Goal: Task Accomplishment & Management: Use online tool/utility

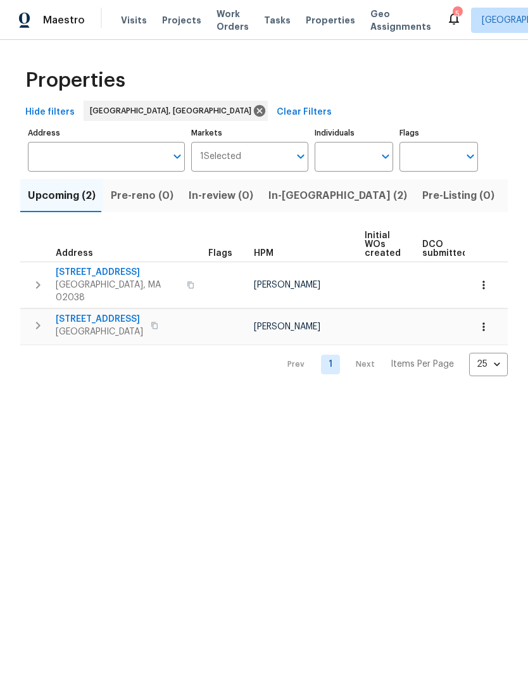
click at [510, 205] on span "Listed (18)" at bounding box center [536, 196] width 53 height 18
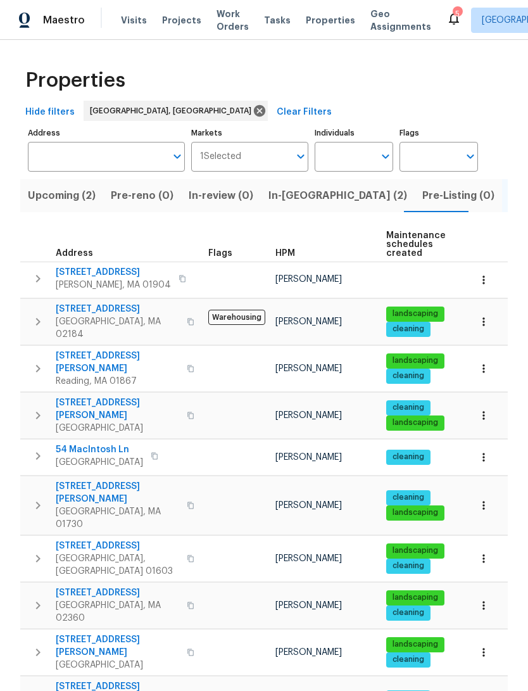
click at [80, 279] on span "[STREET_ADDRESS]" at bounding box center [113, 272] width 115 height 13
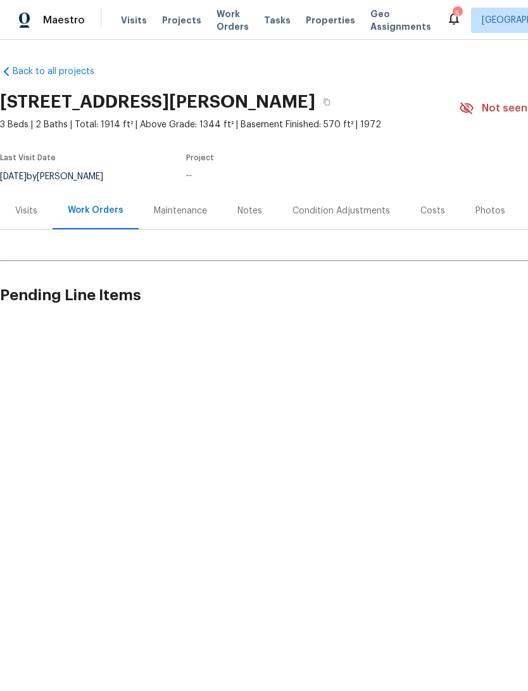
click at [316, 27] on span "Properties" at bounding box center [330, 20] width 49 height 13
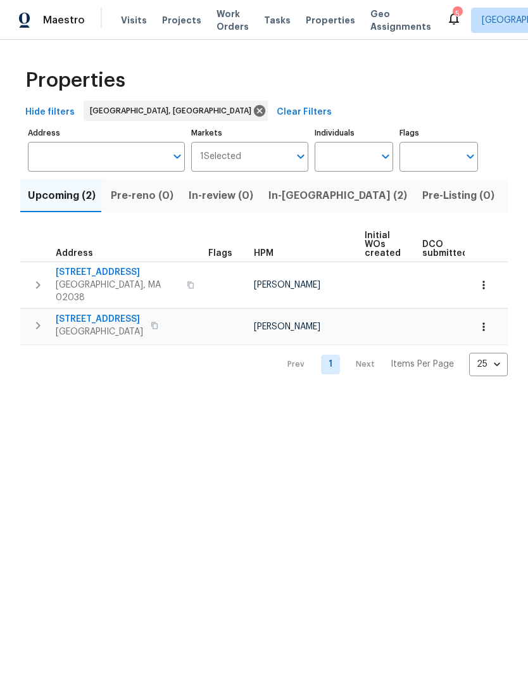
click at [510, 205] on span "Listed (18)" at bounding box center [536, 196] width 53 height 18
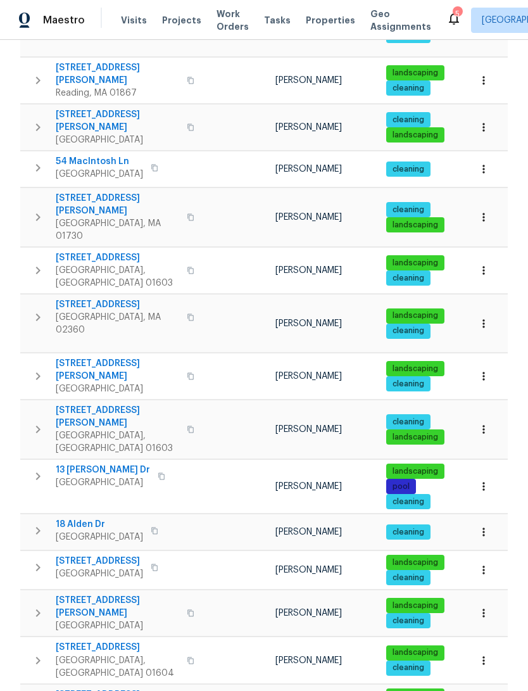
scroll to position [315, 0]
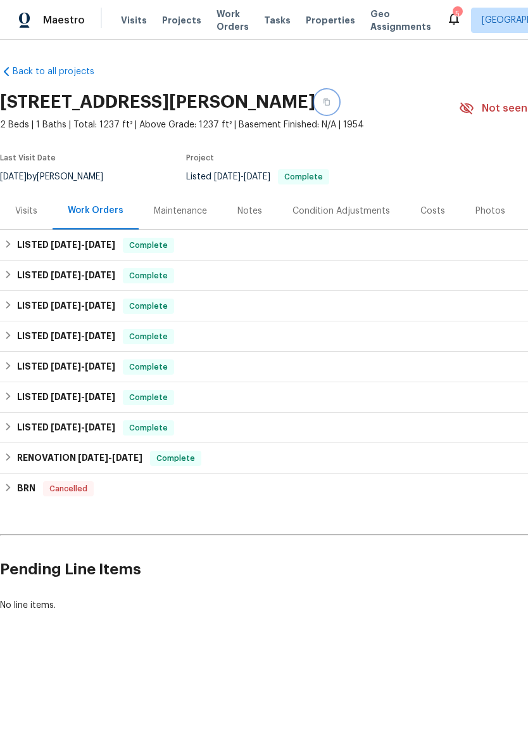
click at [323, 106] on icon "button" at bounding box center [327, 102] width 8 height 8
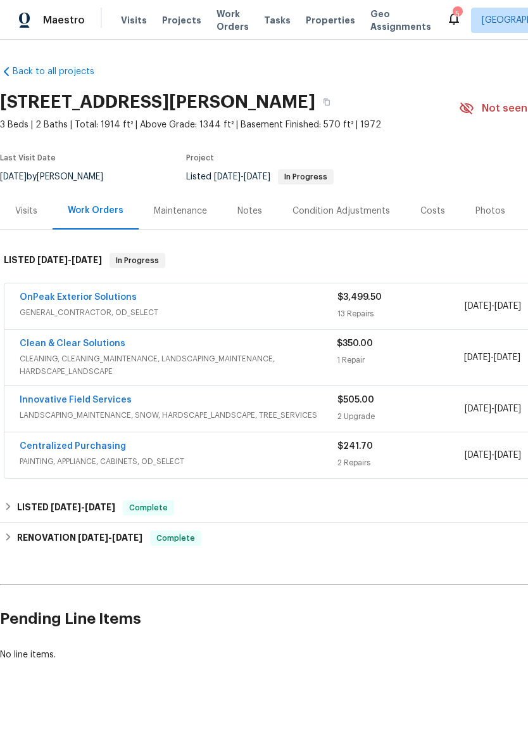
click at [66, 302] on link "OnPeak Exterior Solutions" at bounding box center [78, 297] width 117 height 9
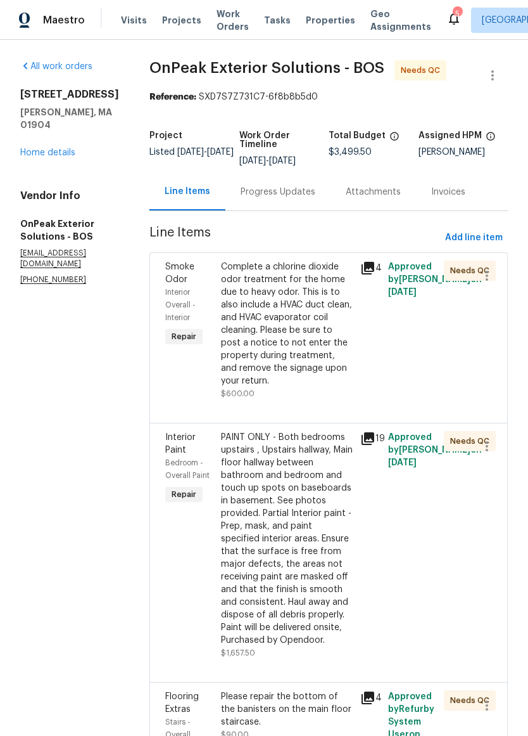
click at [345, 355] on div "Complete a chlorine dioxide odor treatment for the home due to heavy odor. This…" at bounding box center [286, 330] width 139 height 147
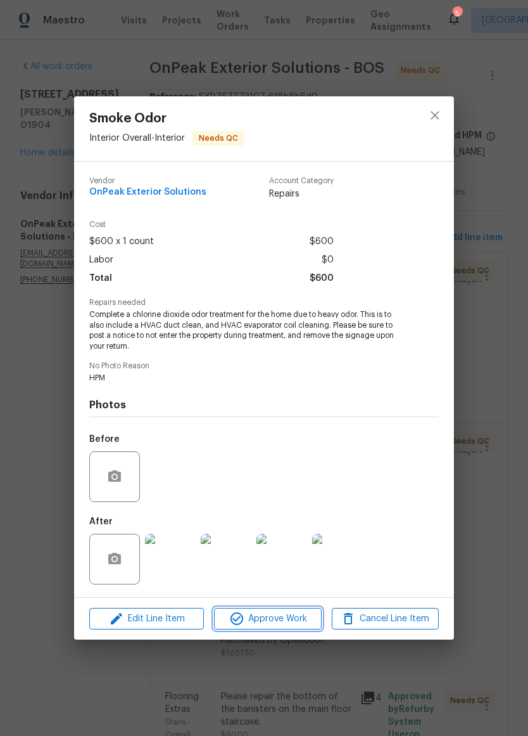
click at [295, 615] on span "Approve Work" at bounding box center [267, 619] width 99 height 16
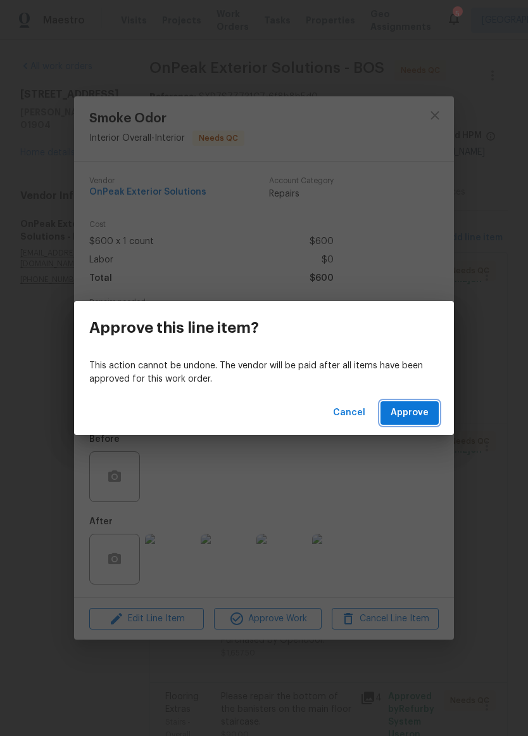
click at [432, 409] on button "Approve" at bounding box center [410, 412] width 58 height 23
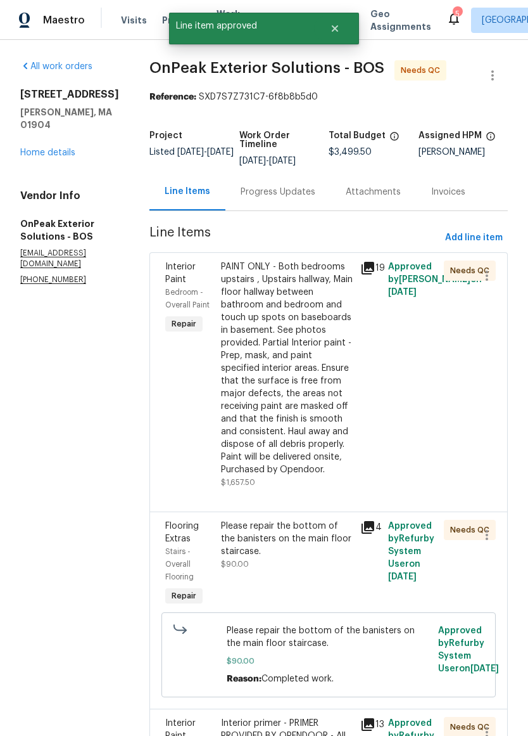
click at [221, 380] on div "PAINT ONLY - Both bedrooms upstairs , Upstairs hallway, Main floor hallway betw…" at bounding box center [287, 367] width 132 height 215
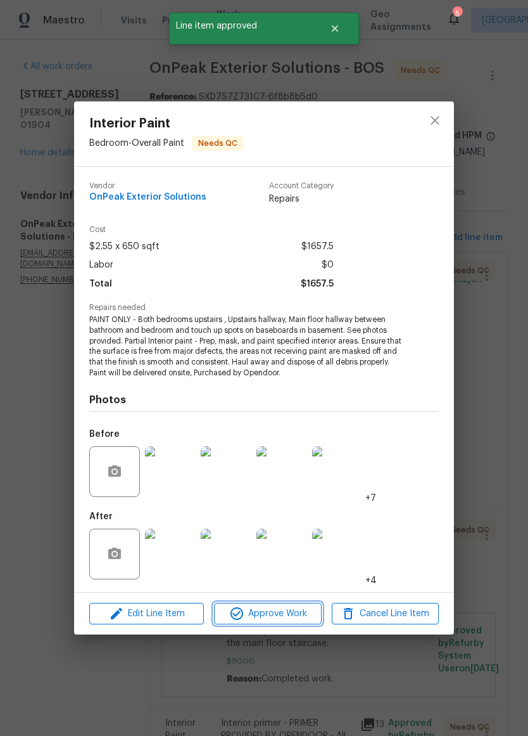
click at [295, 620] on span "Approve Work" at bounding box center [267, 614] width 99 height 16
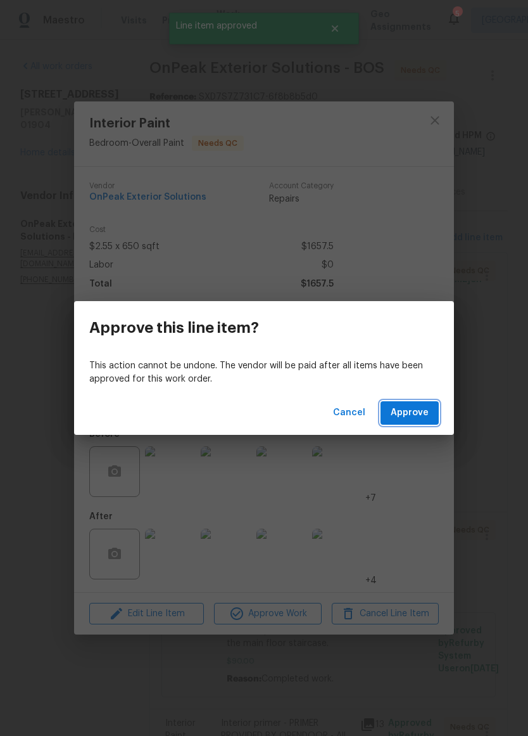
click at [427, 415] on span "Approve" at bounding box center [410, 413] width 38 height 16
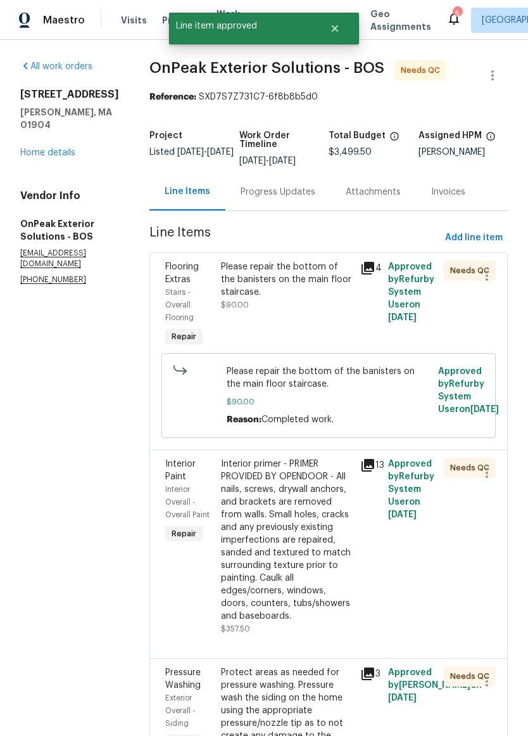
click at [217, 336] on div "Please repair the bottom of the banisters on the main floor staircase. $90.00" at bounding box center [286, 305] width 139 height 96
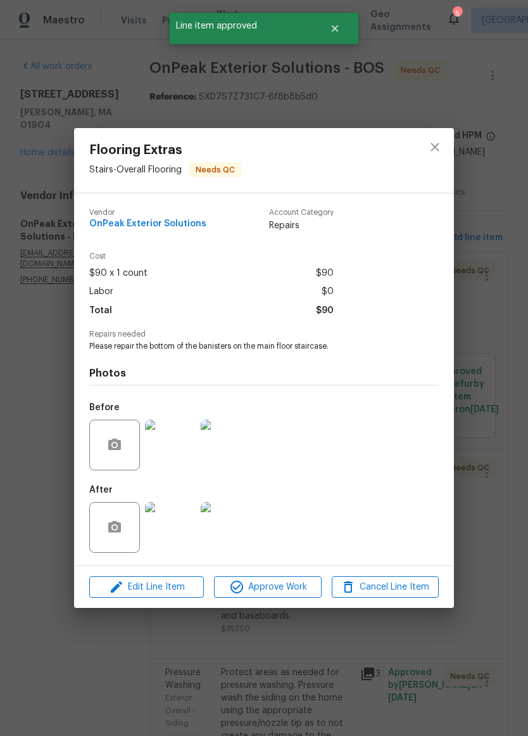
click at [297, 590] on span "Approve Work" at bounding box center [267, 587] width 99 height 16
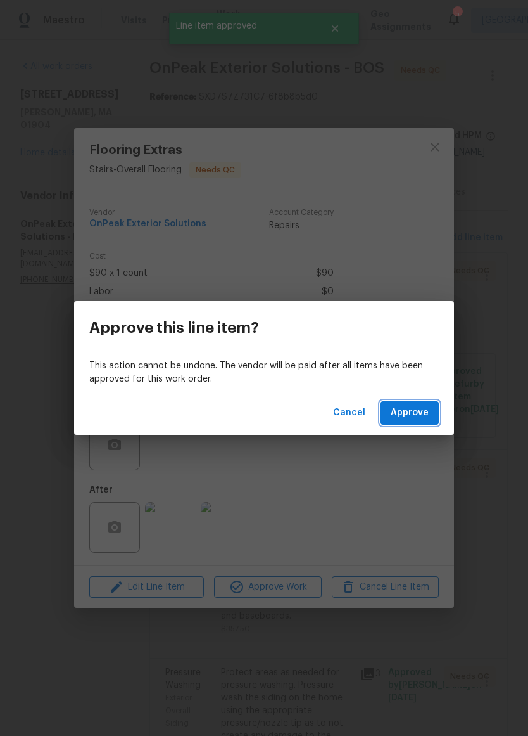
click at [431, 417] on button "Approve" at bounding box center [410, 412] width 58 height 23
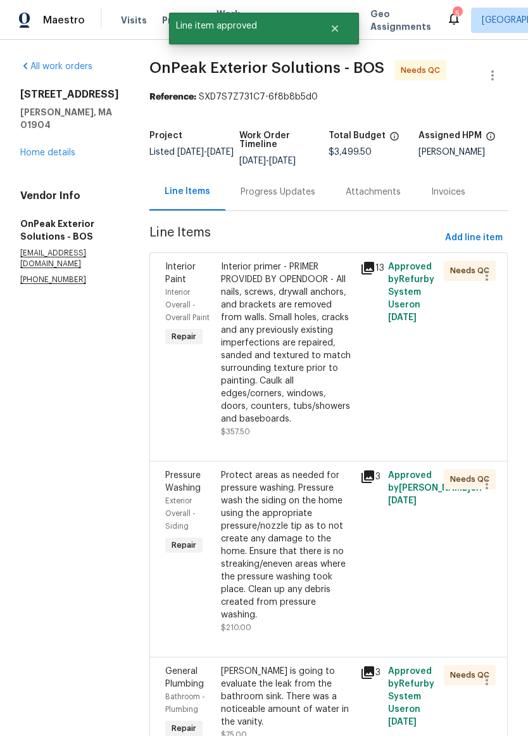
click at [221, 390] on div "Interior primer - PRIMER PROVIDED BY OPENDOOR - All nails, screws, drywall anch…" at bounding box center [287, 342] width 132 height 165
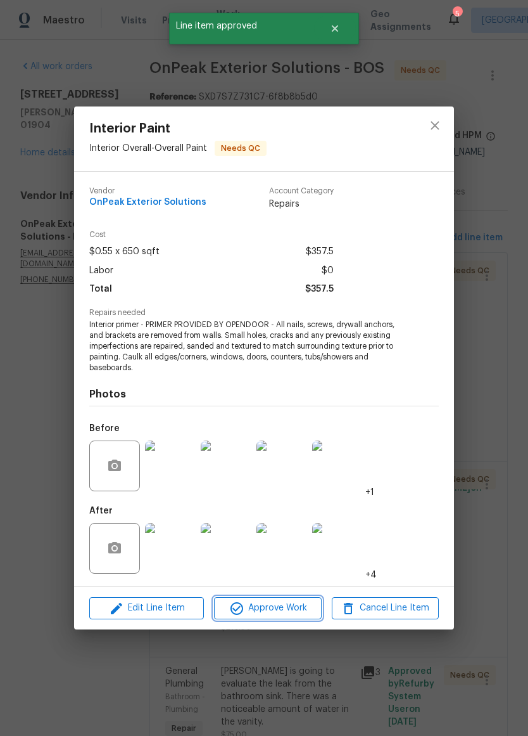
click at [292, 610] on span "Approve Work" at bounding box center [267, 608] width 99 height 16
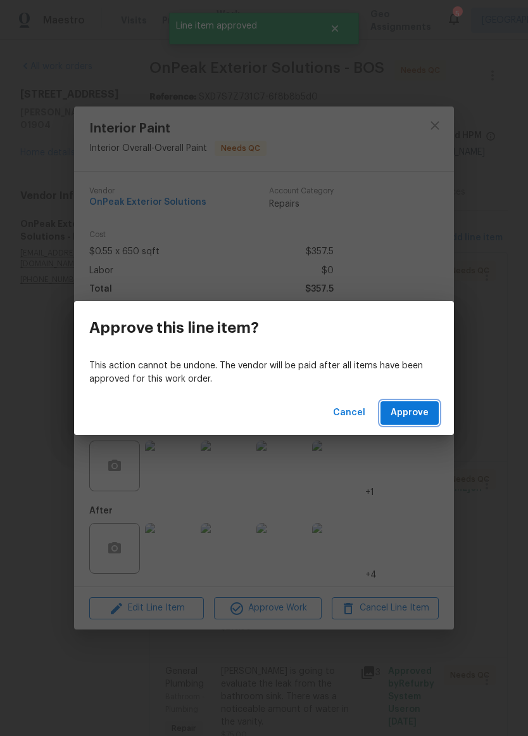
click at [425, 417] on span "Approve" at bounding box center [410, 413] width 38 height 16
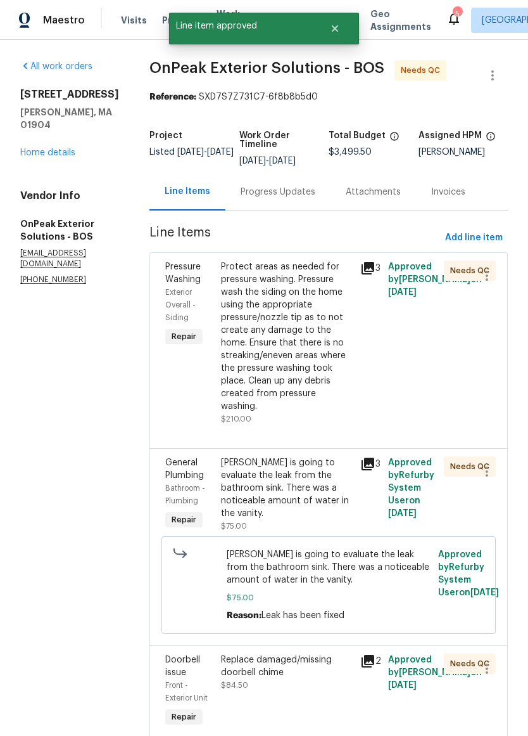
click at [221, 373] on div "Protect areas as needed for pressure washing. Pressure wash the siding on the h…" at bounding box center [287, 336] width 132 height 152
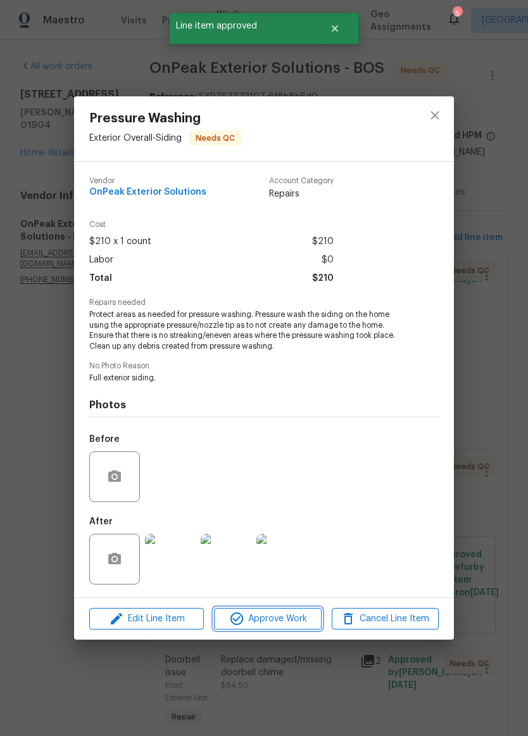
click at [294, 630] on button "Approve Work" at bounding box center [267, 619] width 107 height 22
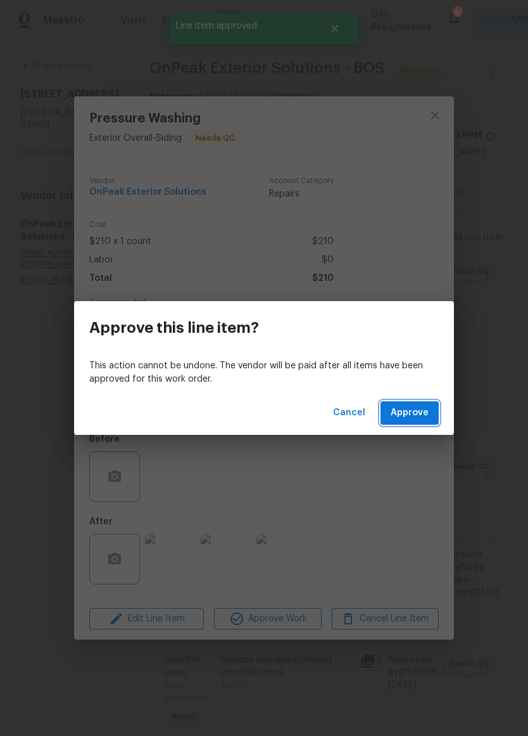
click at [435, 419] on button "Approve" at bounding box center [410, 412] width 58 height 23
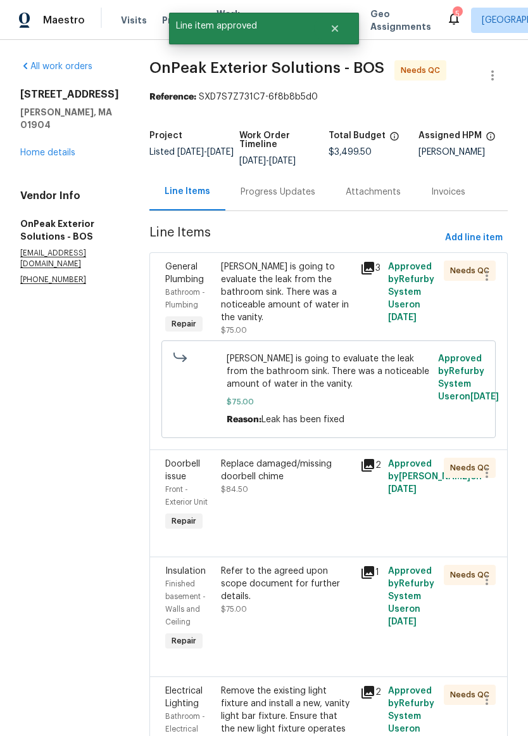
click at [217, 340] on div "[PERSON_NAME] is going to evaluate the leak from the bathroom sink. There was a…" at bounding box center [286, 299] width 139 height 84
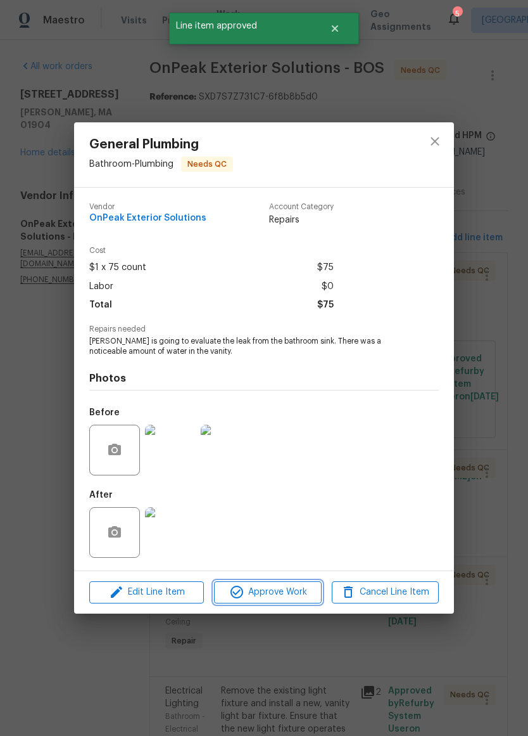
click at [291, 599] on span "Approve Work" at bounding box center [267, 592] width 99 height 16
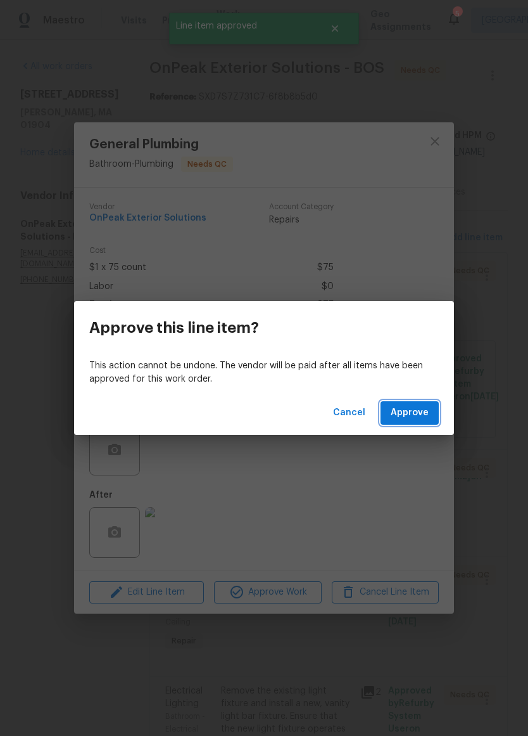
click at [426, 421] on button "Approve" at bounding box center [410, 412] width 58 height 23
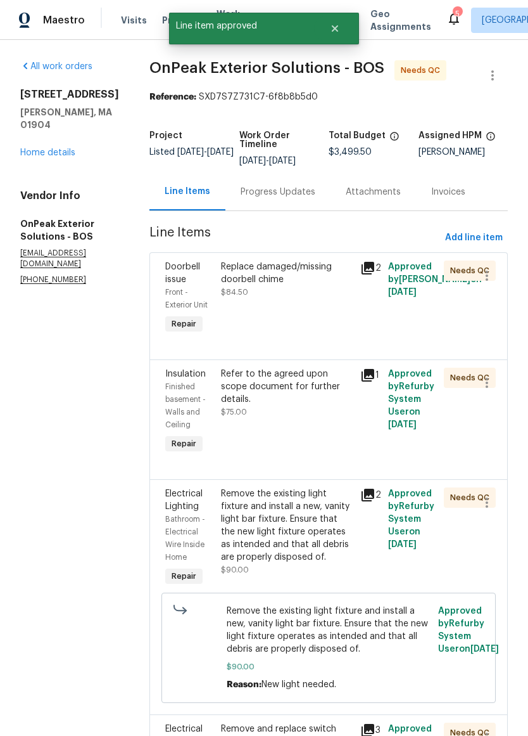
click at [217, 340] on div "Replace damaged/missing doorbell chime $84.50" at bounding box center [286, 299] width 139 height 84
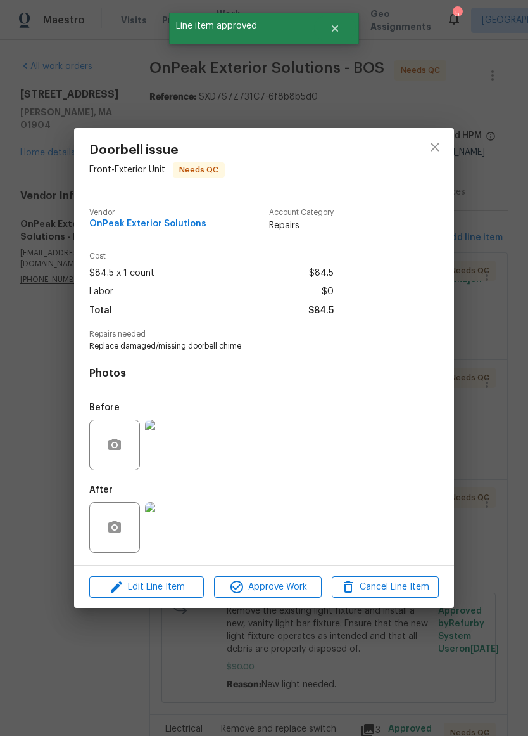
click at [291, 596] on button "Approve Work" at bounding box center [267, 587] width 107 height 22
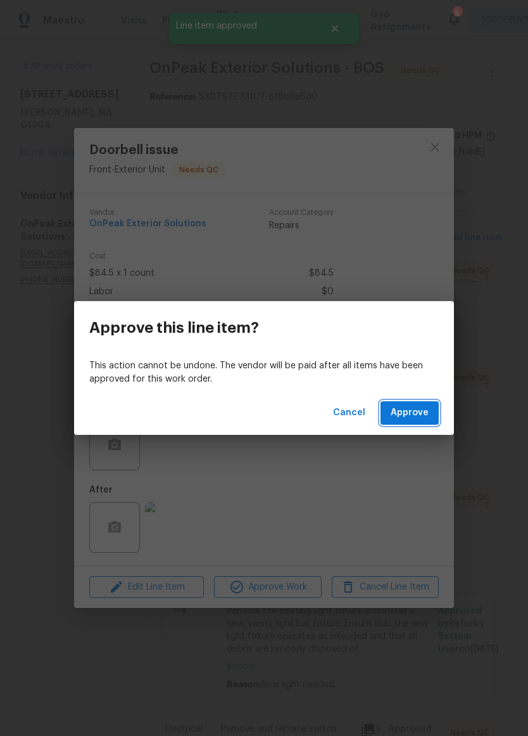
click at [422, 421] on button "Approve" at bounding box center [410, 412] width 58 height 23
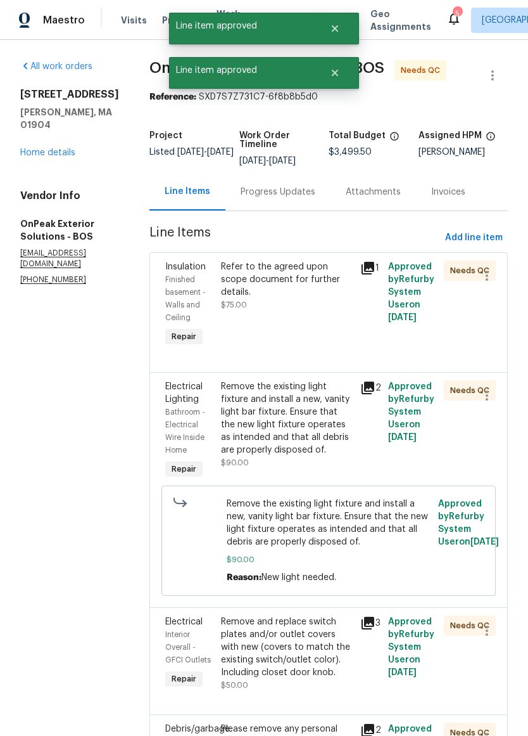
click at [217, 344] on div "Refer to the agreed upon scope document for further details. $75.00" at bounding box center [286, 305] width 139 height 96
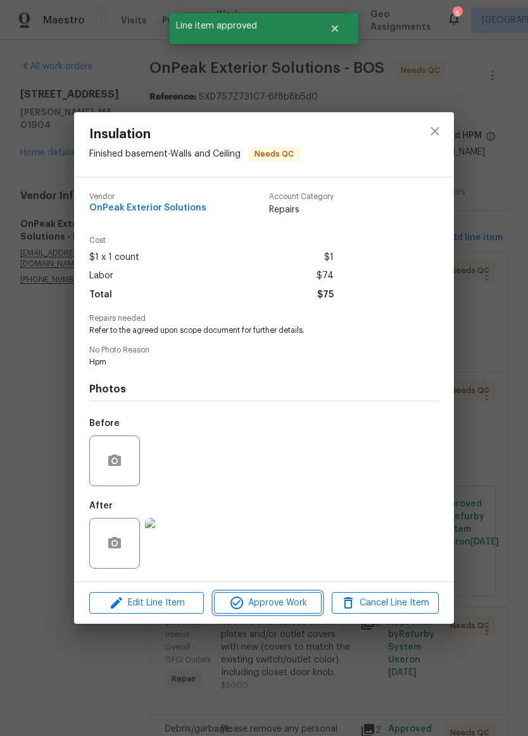
click at [289, 608] on span "Approve Work" at bounding box center [267, 603] width 99 height 16
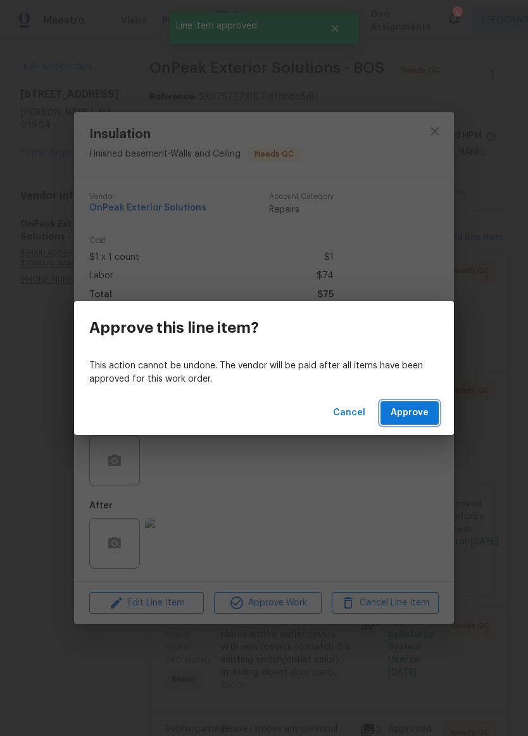
click at [431, 420] on button "Approve" at bounding box center [410, 412] width 58 height 23
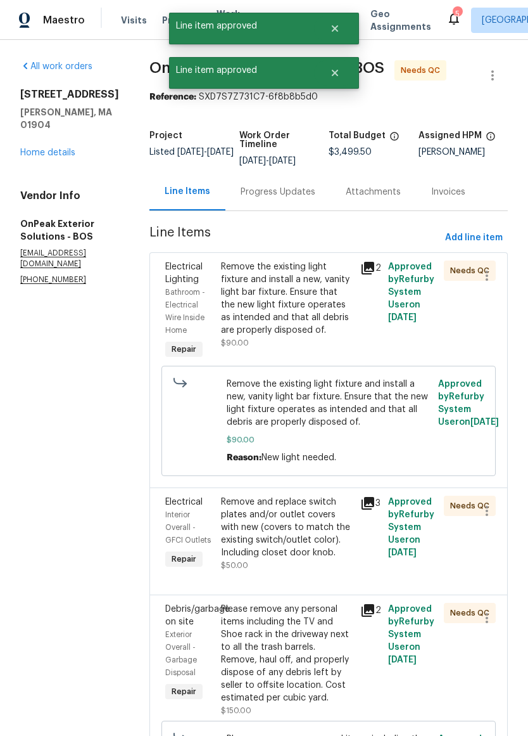
click at [221, 336] on div "Remove the existing light fixture and install a new, vanity light bar fixture. …" at bounding box center [287, 298] width 132 height 76
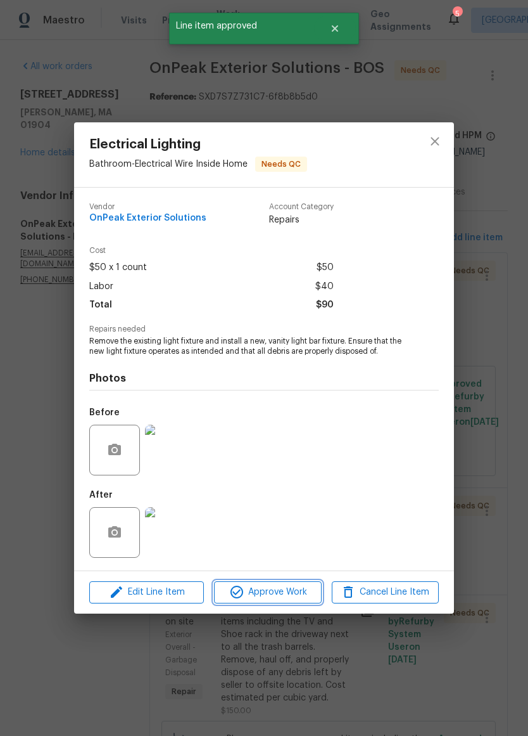
click at [290, 603] on button "Approve Work" at bounding box center [267, 592] width 107 height 22
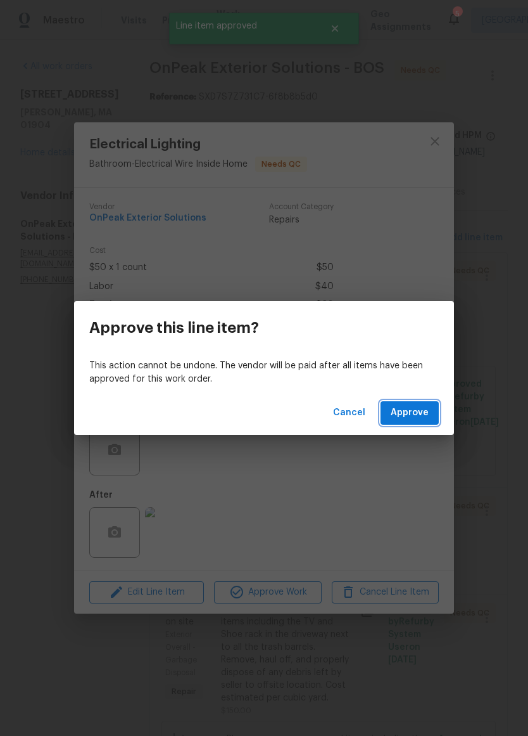
click at [435, 421] on button "Approve" at bounding box center [410, 412] width 58 height 23
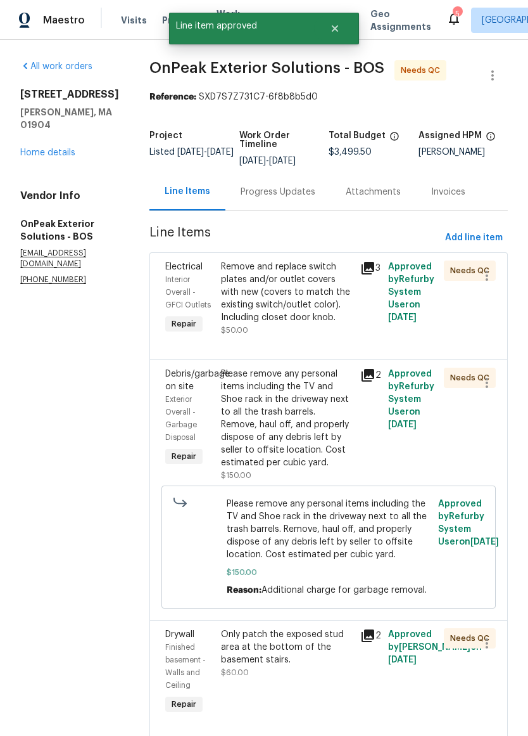
click at [221, 324] on div "Remove and replace switch plates and/or outlet covers with new (covers to match…" at bounding box center [287, 291] width 132 height 63
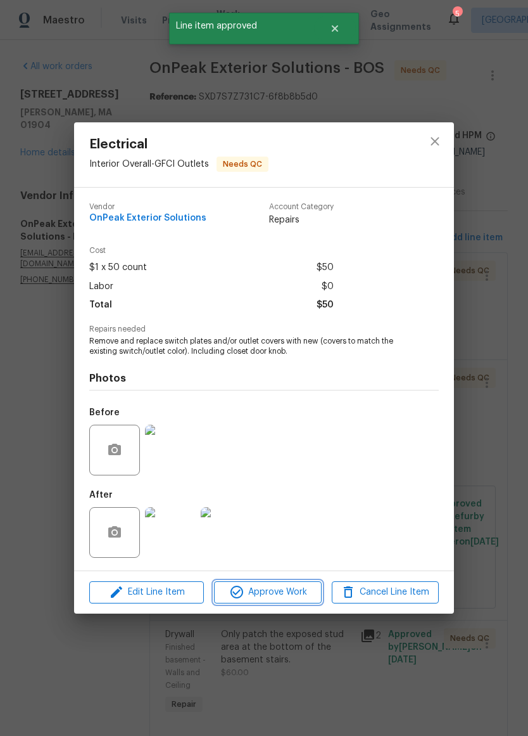
click at [293, 592] on span "Approve Work" at bounding box center [267, 592] width 99 height 16
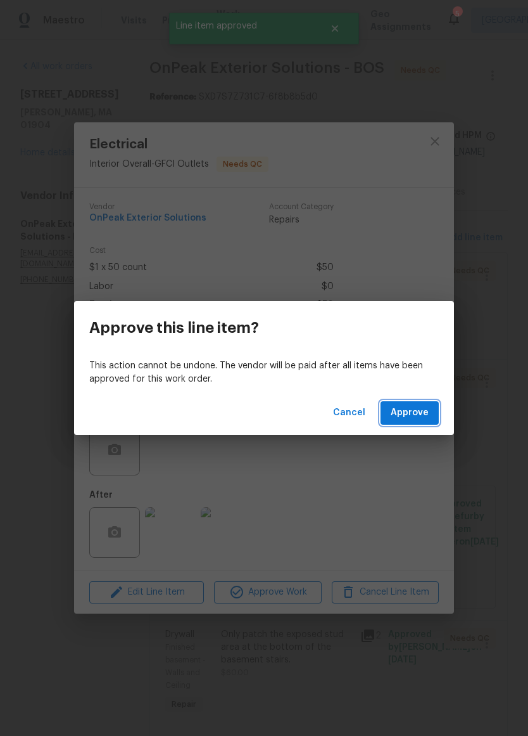
click at [433, 420] on button "Approve" at bounding box center [410, 412] width 58 height 23
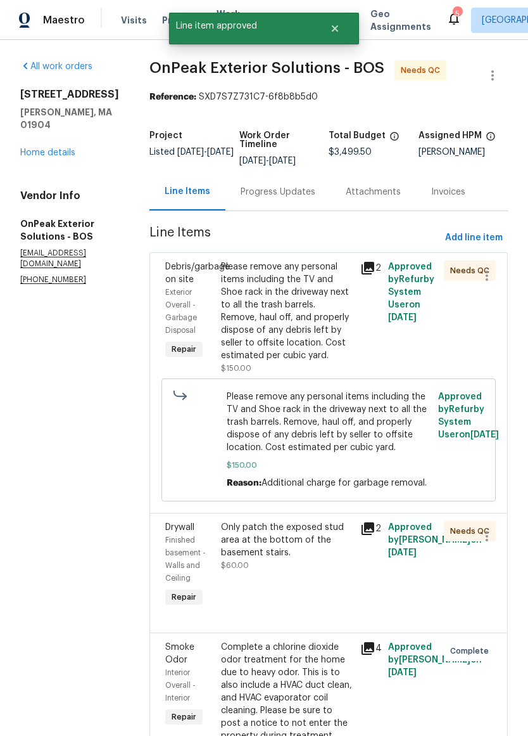
click at [221, 340] on div "Please remove any personal items including the TV and Shoe rack in the driveway…" at bounding box center [287, 310] width 132 height 101
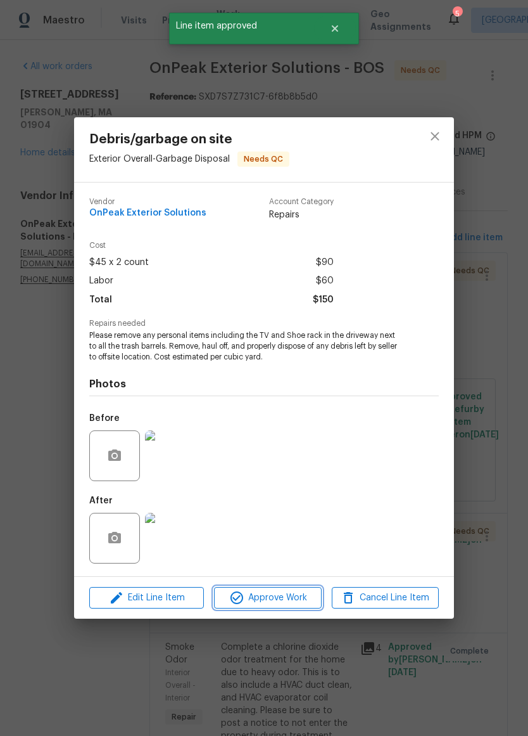
click at [296, 608] on button "Approve Work" at bounding box center [267, 598] width 107 height 22
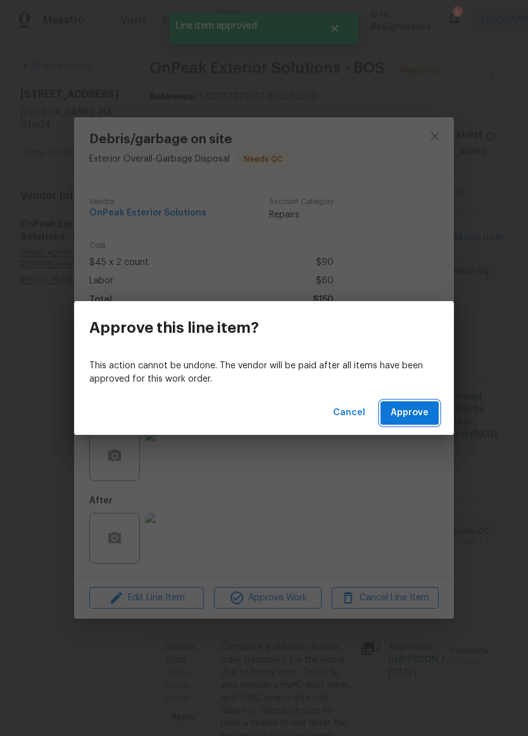
click at [433, 411] on button "Approve" at bounding box center [410, 412] width 58 height 23
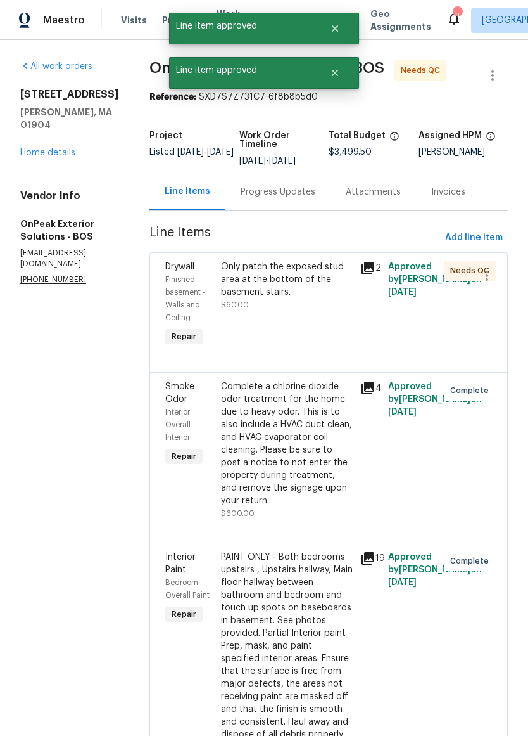
click at [217, 344] on div "Only patch the exposed stud area at the bottom of the basement stairs. $60.00" at bounding box center [286, 305] width 139 height 96
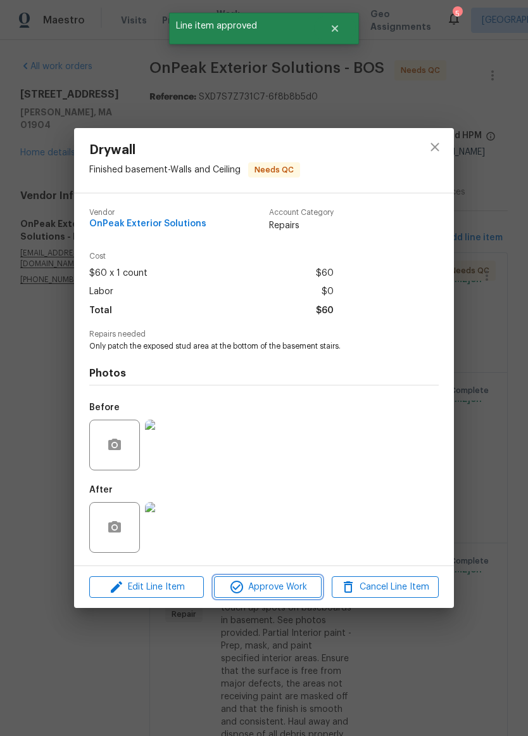
click at [293, 589] on span "Approve Work" at bounding box center [267, 587] width 99 height 16
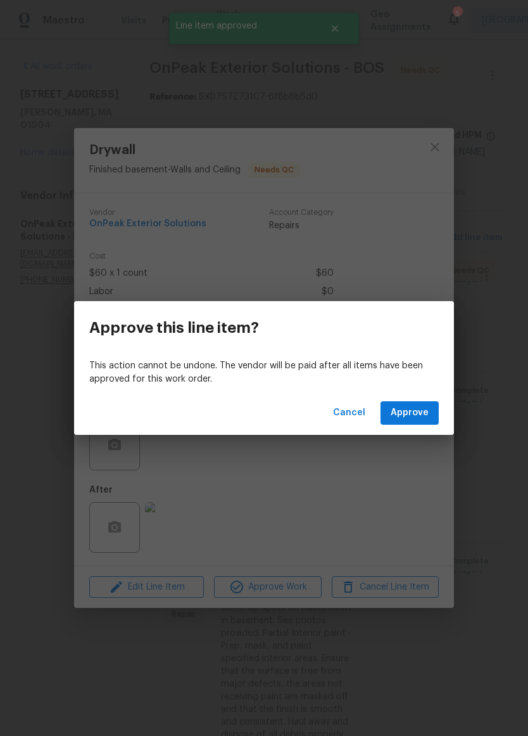
click at [426, 406] on span "Approve" at bounding box center [410, 413] width 38 height 16
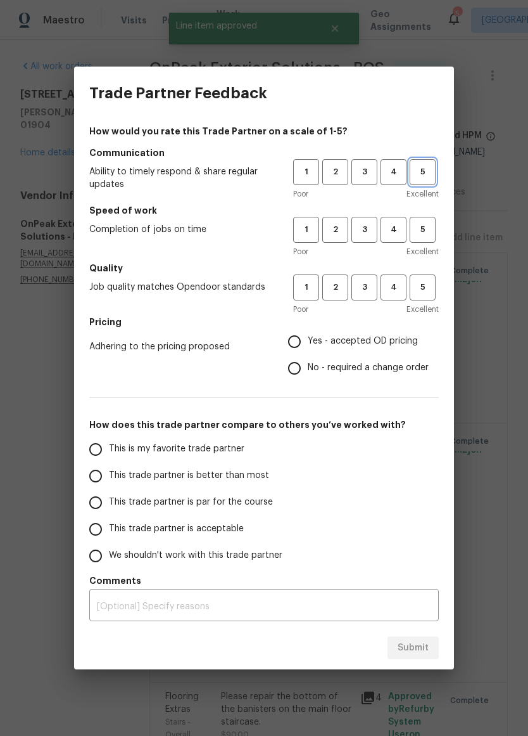
click at [430, 175] on span "5" at bounding box center [422, 172] width 23 height 15
click at [420, 222] on span "5" at bounding box center [422, 229] width 23 height 15
click at [416, 286] on span "5" at bounding box center [422, 287] width 23 height 15
click at [392, 344] on span "Yes - accepted OD pricing" at bounding box center [363, 341] width 110 height 13
click at [308, 344] on input "Yes - accepted OD pricing" at bounding box center [294, 341] width 27 height 27
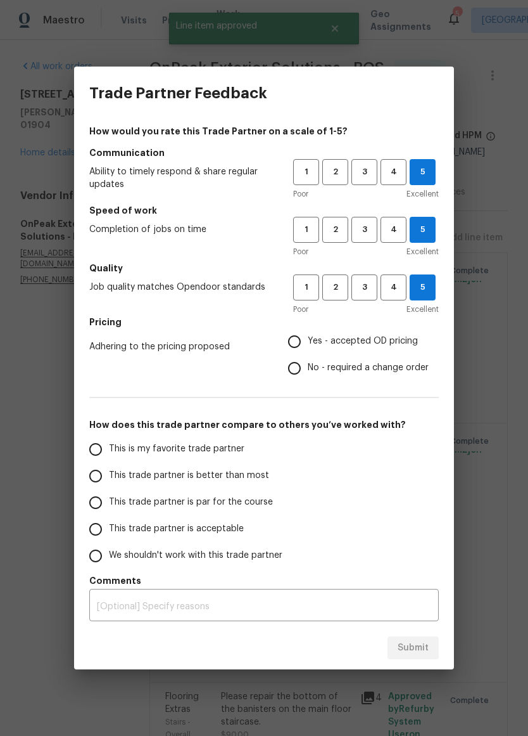
radio input "true"
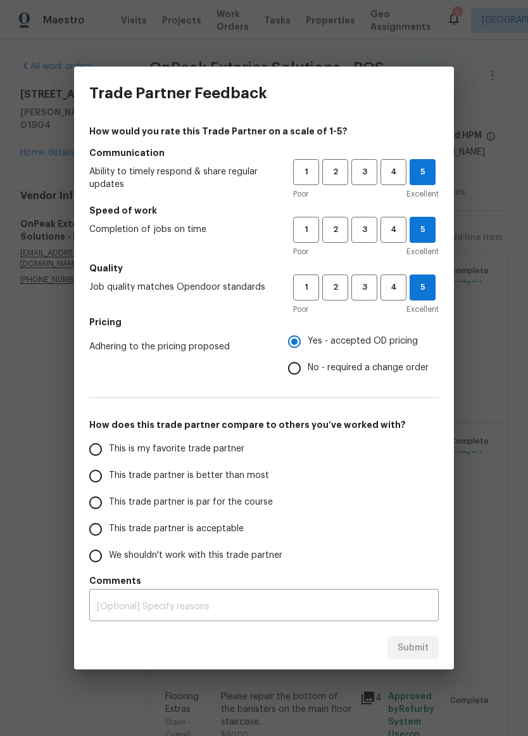
click at [250, 481] on span "This trade partner is better than most" at bounding box center [189, 475] width 160 height 13
click at [109, 481] on input "This trade partner is better than most" at bounding box center [95, 475] width 27 height 27
click at [415, 646] on span "Submit" at bounding box center [413, 648] width 31 height 16
radio input "true"
